Goal: Transaction & Acquisition: Register for event/course

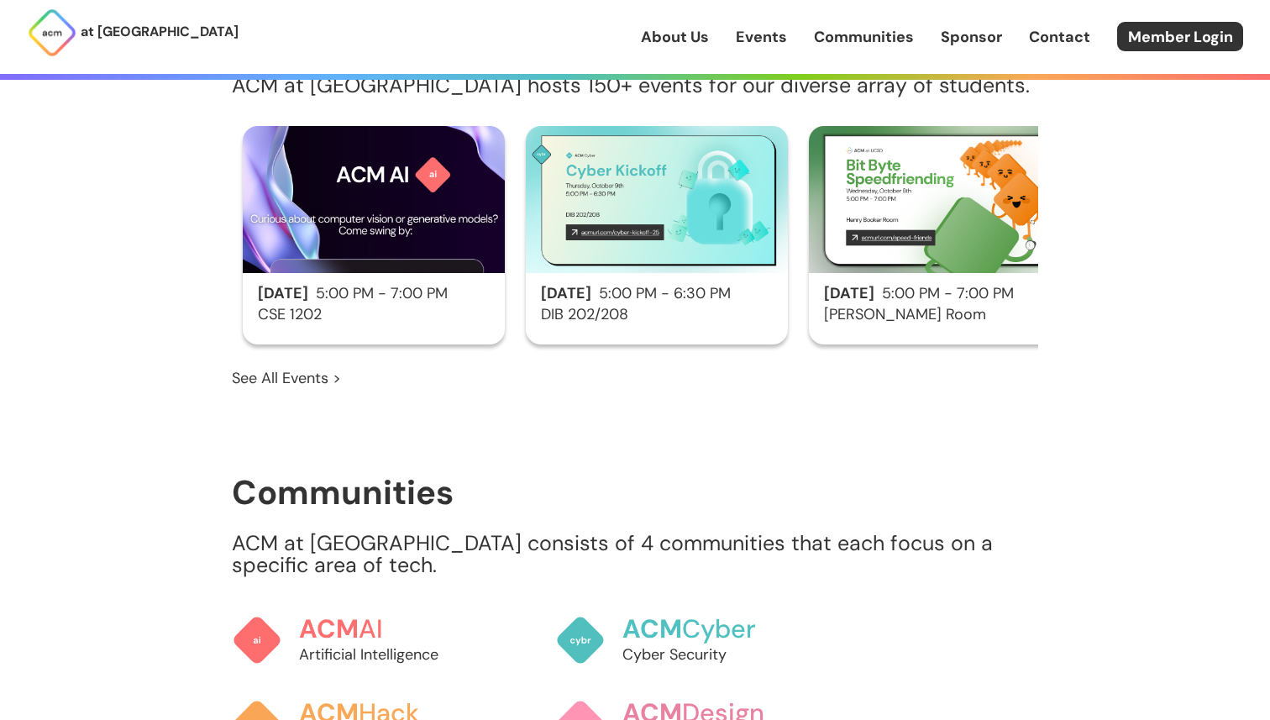
scroll to position [1091, 0]
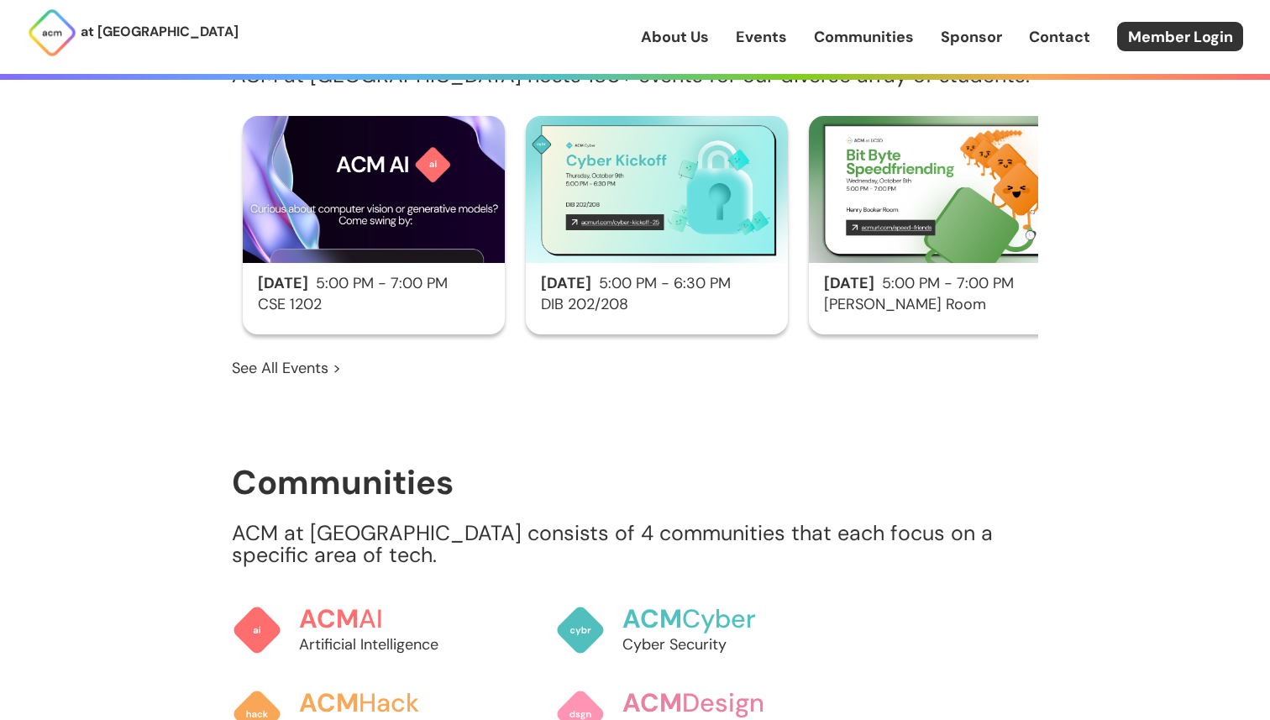
click at [310, 333] on section "Events ACM at [GEOGRAPHIC_DATA] hosts 150+ events for our diverse array of stud…" at bounding box center [635, 192] width 807 height 373
click at [310, 357] on link "See All Events >" at bounding box center [286, 368] width 109 height 22
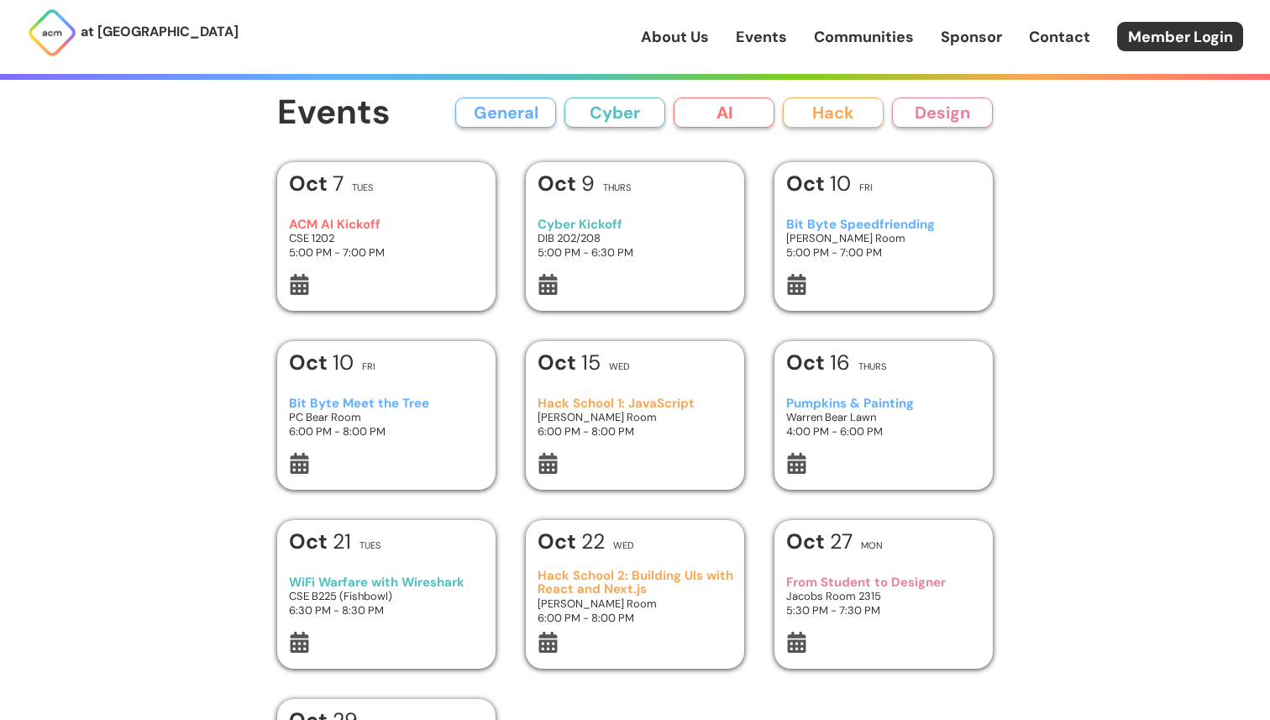
click at [417, 253] on h3 "5:00 PM - 7:00 PM" at bounding box center [387, 252] width 196 height 14
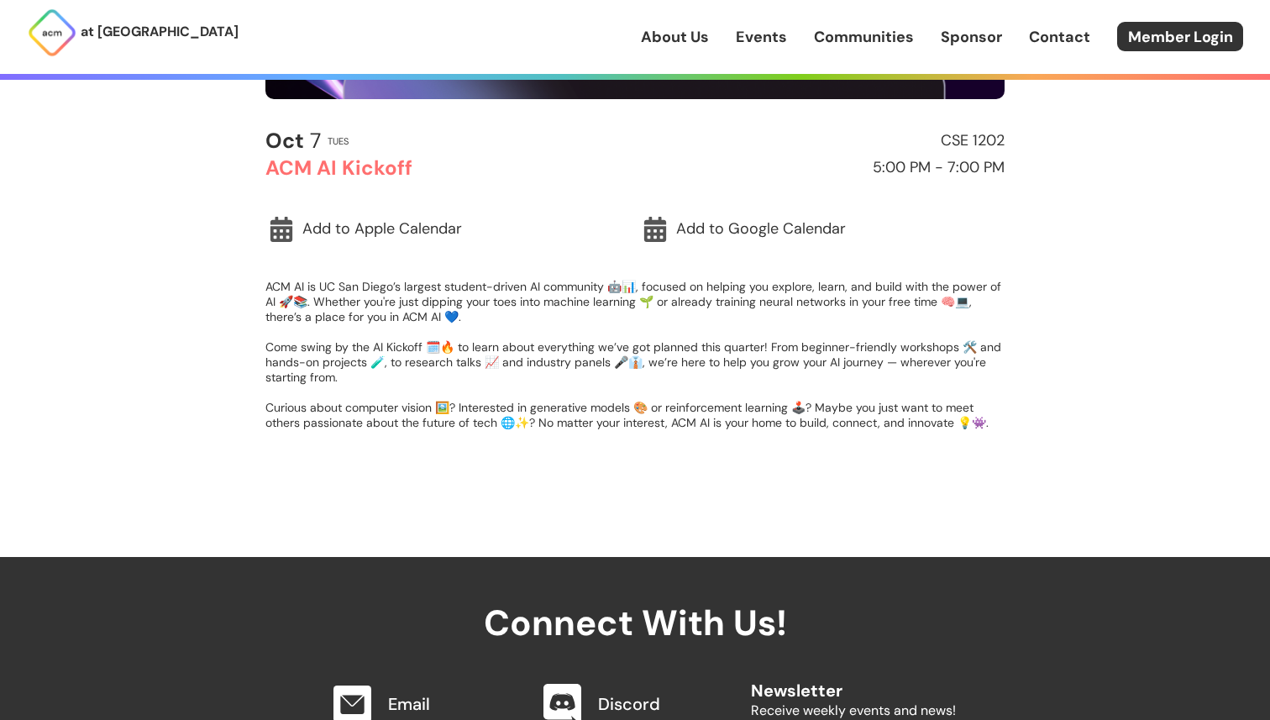
scroll to position [486, 0]
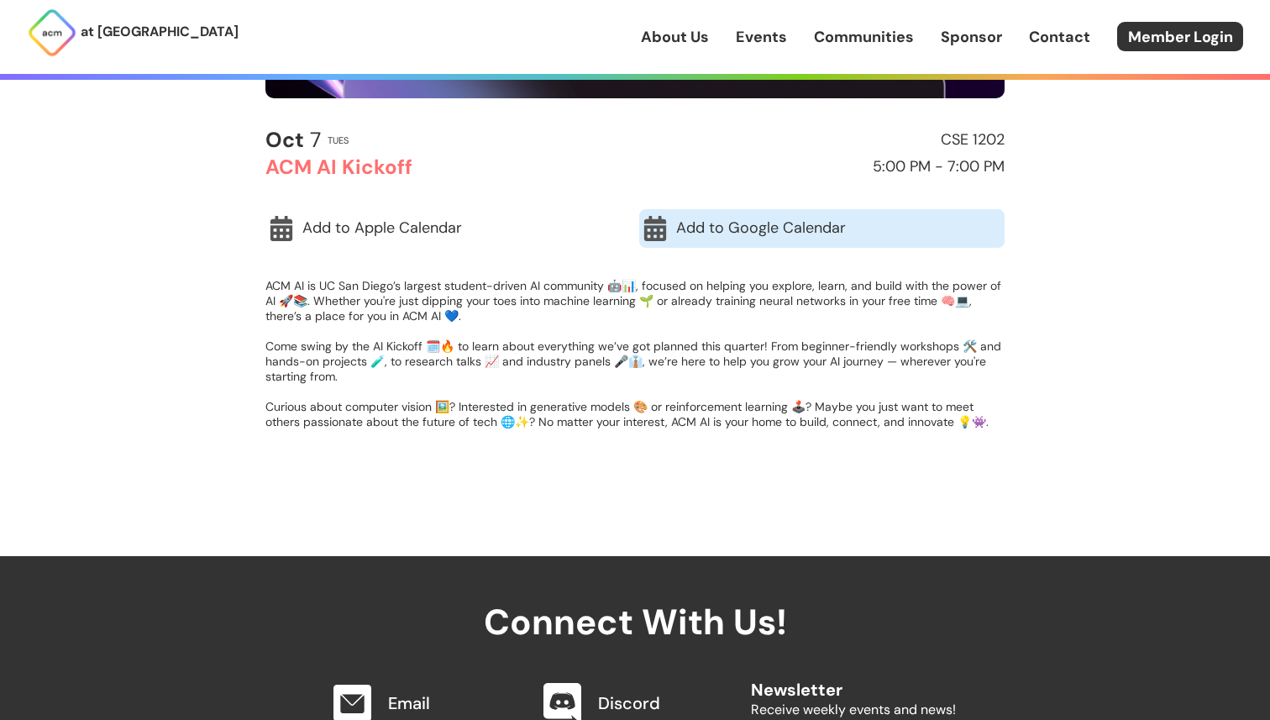
click at [784, 226] on link "Add to Google Calendar" at bounding box center [821, 228] width 365 height 39
